Goal: Information Seeking & Learning: Learn about a topic

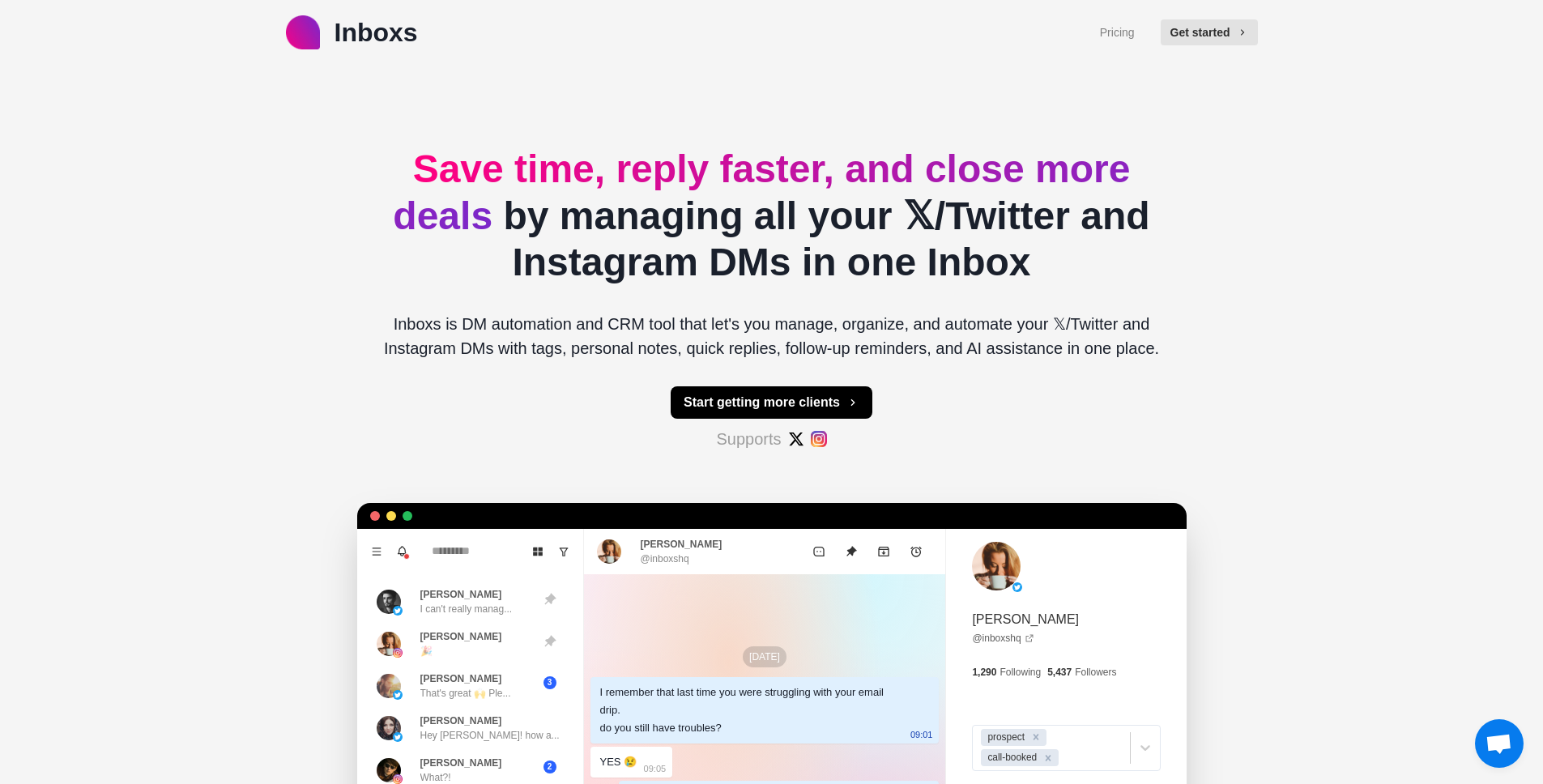
type textarea "*"
click at [1122, 33] on link "Pricing" at bounding box center [1117, 32] width 35 height 17
type textarea "*"
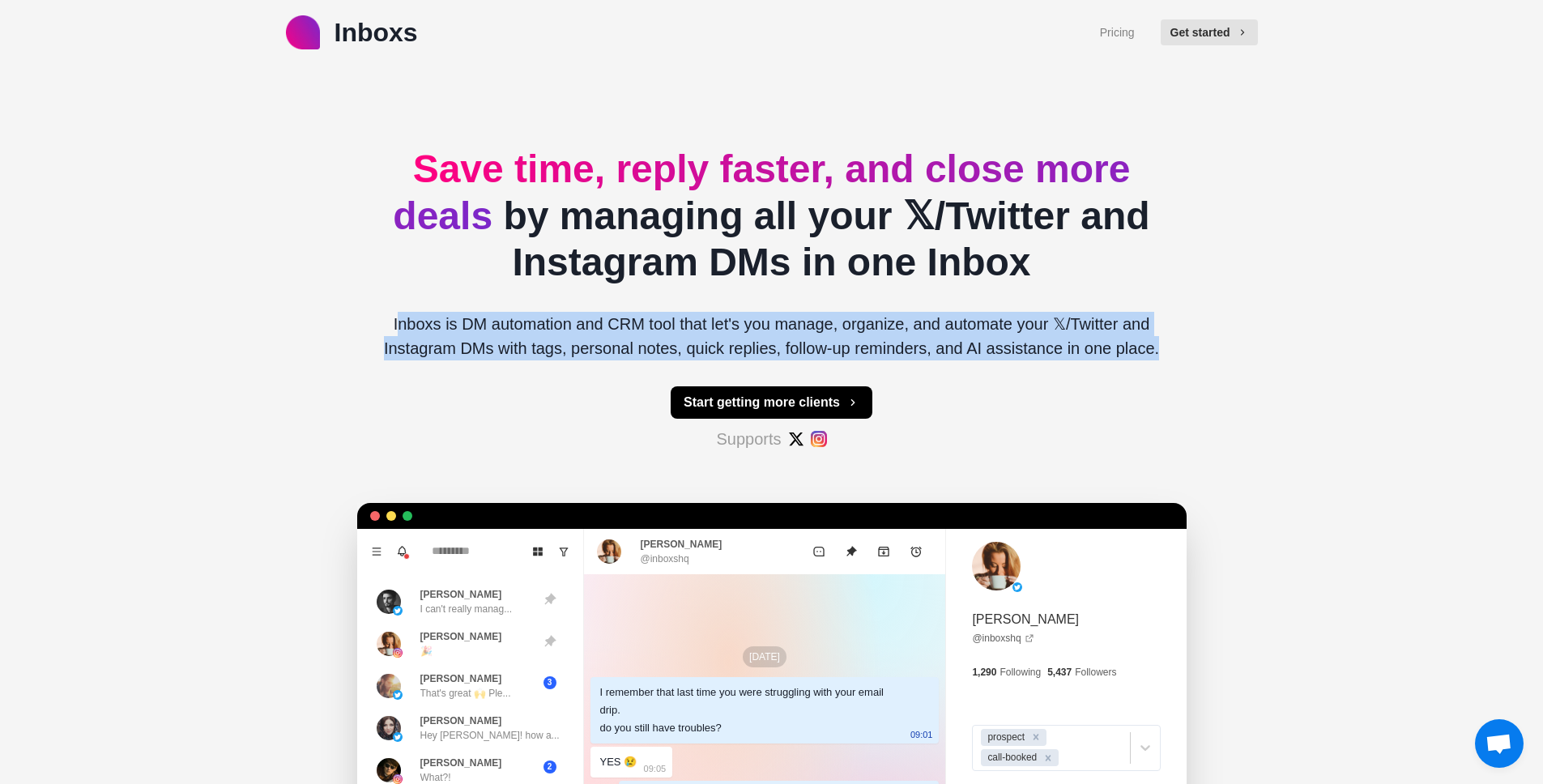
drag, startPoint x: 410, startPoint y: 316, endPoint x: 1169, endPoint y: 354, distance: 760.0
click at [1169, 354] on p "Inboxs is DM automation and CRM tool that let's you manage, organize, and autom…" at bounding box center [771, 335] width 803 height 49
